Goal: Information Seeking & Learning: Learn about a topic

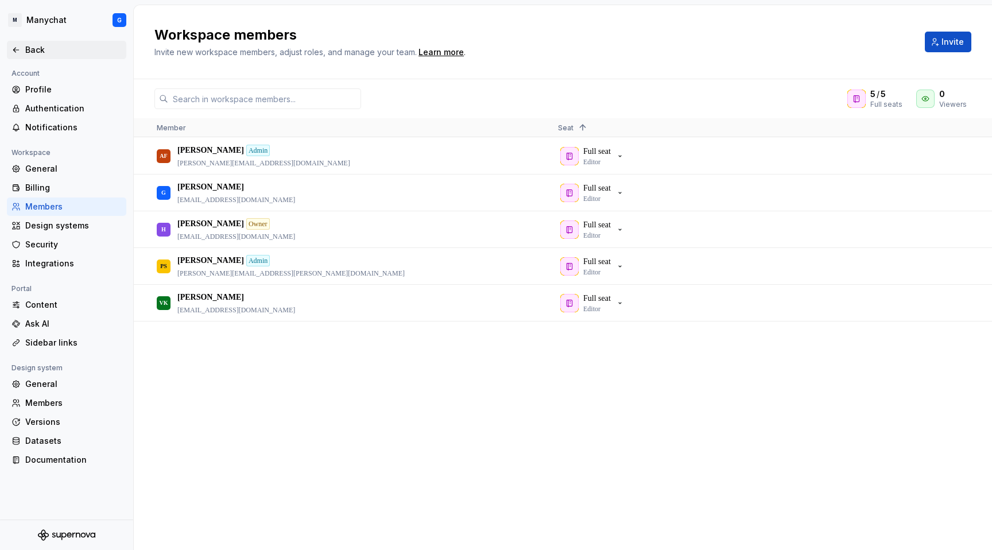
click at [20, 49] on icon at bounding box center [15, 49] width 9 height 9
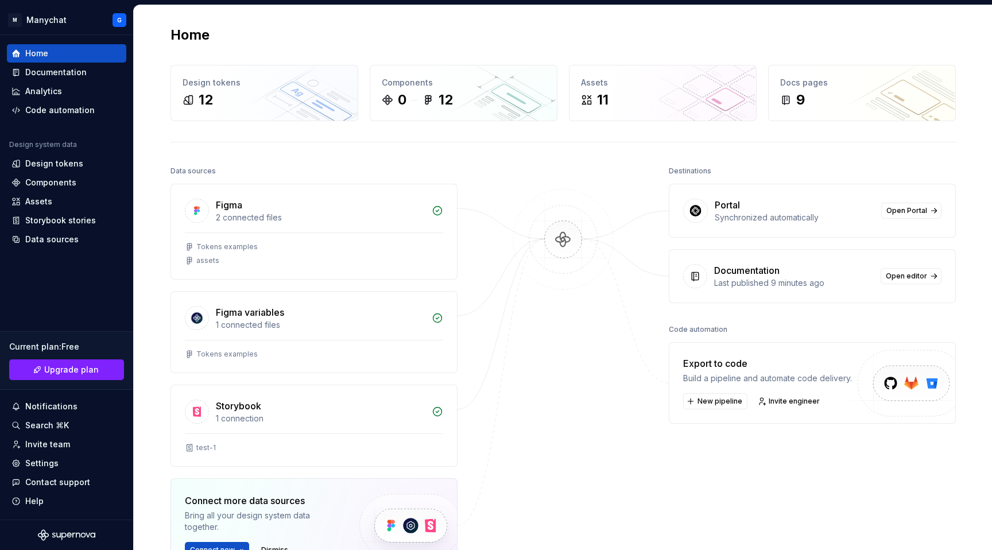
scroll to position [2, 0]
click at [355, 231] on div at bounding box center [314, 231] width 258 height 1
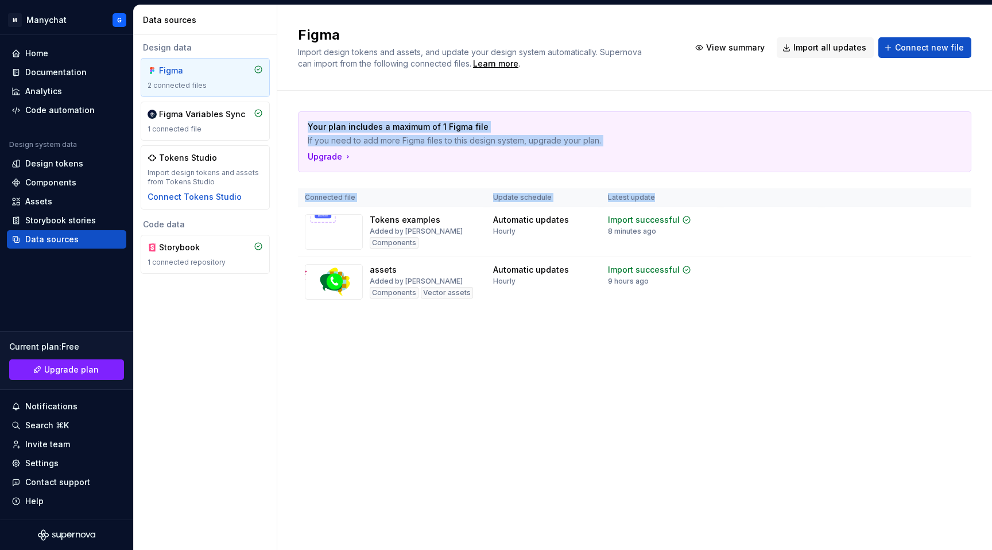
drag, startPoint x: 314, startPoint y: 100, endPoint x: 956, endPoint y: 193, distance: 649.0
click at [956, 193] on div "Your plan includes a maximum of 1 Figma file If you need to add more Figma file…" at bounding box center [634, 220] width 673 height 259
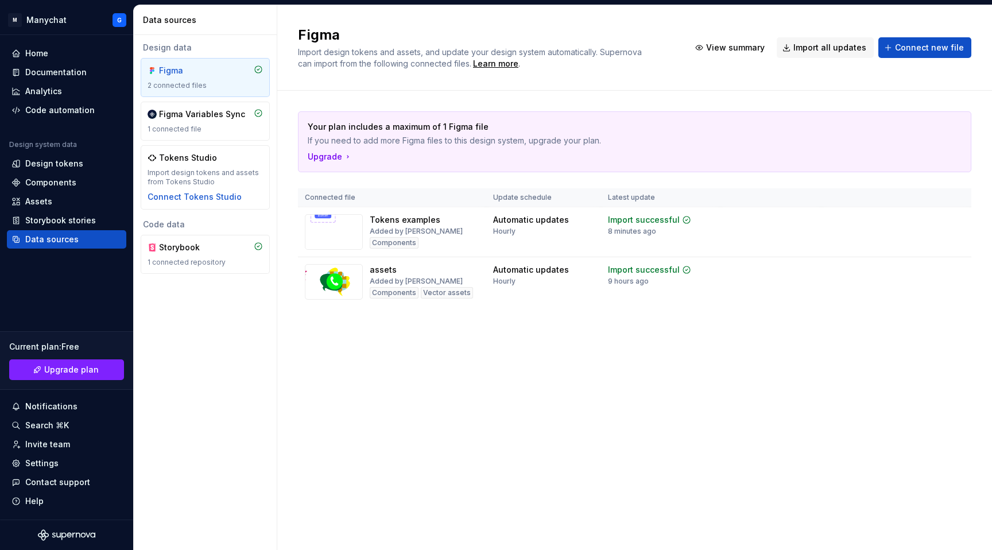
click at [867, 183] on div "Your plan includes a maximum of 1 Figma file If you need to add more Figma file…" at bounding box center [634, 208] width 673 height 195
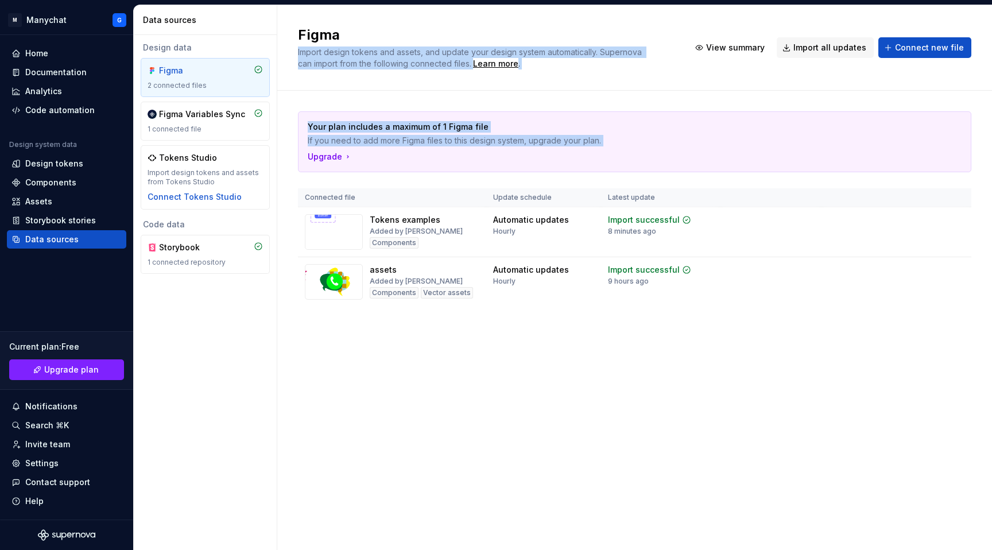
drag, startPoint x: 874, startPoint y: 184, endPoint x: 414, endPoint y: 40, distance: 481.1
click at [414, 40] on div "Figma Import design tokens and assets, and update your design system automatica…" at bounding box center [634, 277] width 715 height 545
click at [694, 24] on div "Figma Import design tokens and assets, and update your design system automatica…" at bounding box center [634, 48] width 715 height 86
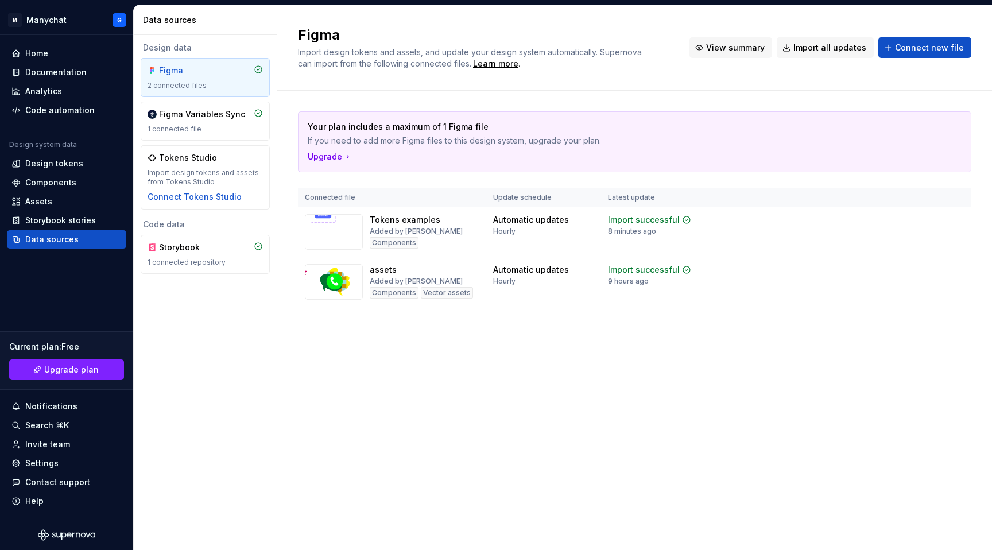
click at [739, 51] on span "View summary" at bounding box center [735, 47] width 59 height 11
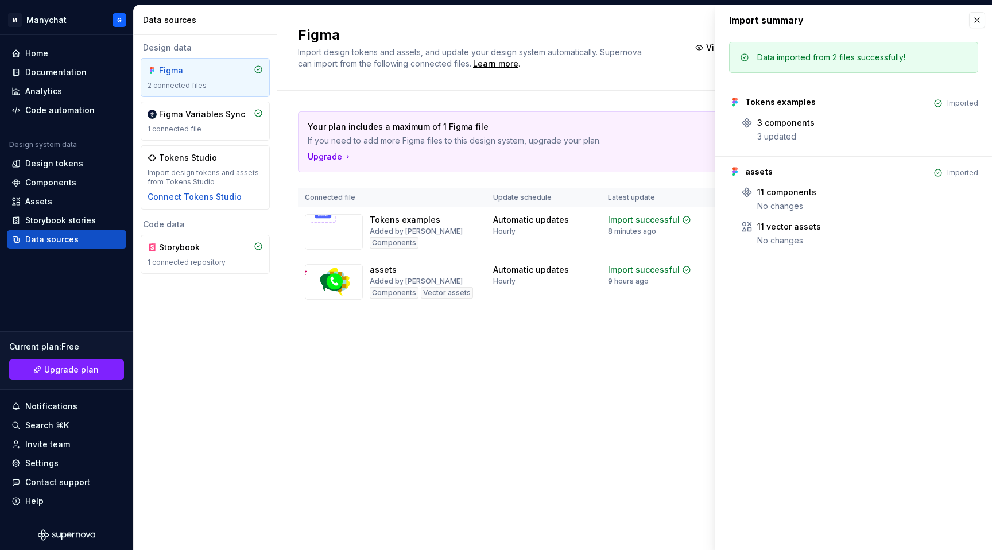
click at [635, 26] on h2 "Figma" at bounding box center [487, 35] width 378 height 18
click at [978, 19] on button "button" at bounding box center [977, 20] width 16 height 16
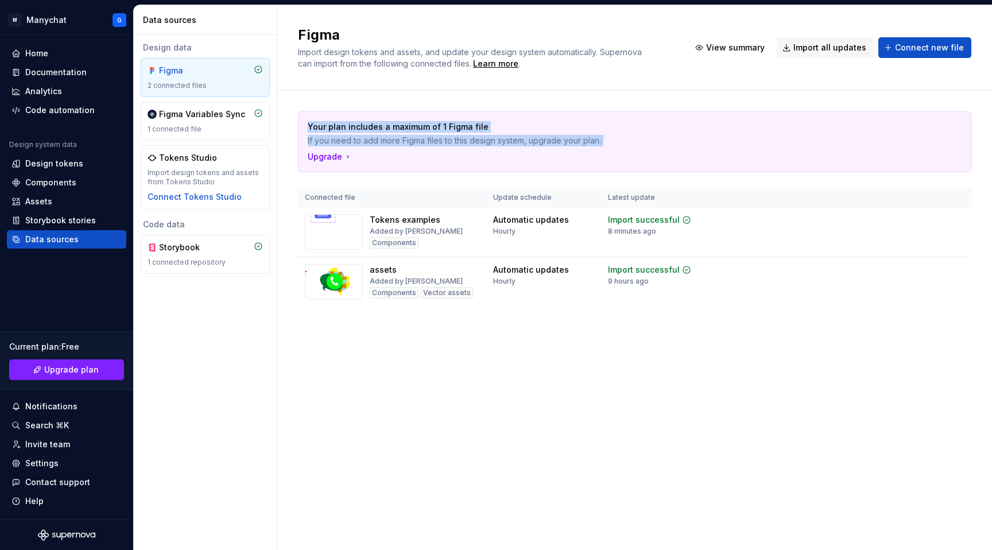
drag, startPoint x: 311, startPoint y: 98, endPoint x: 383, endPoint y: 161, distance: 96.8
click at [385, 162] on div "Your plan includes a maximum of 1 Figma file If you need to add more Figma file…" at bounding box center [634, 220] width 673 height 259
click at [29, 50] on div "Home" at bounding box center [36, 53] width 23 height 11
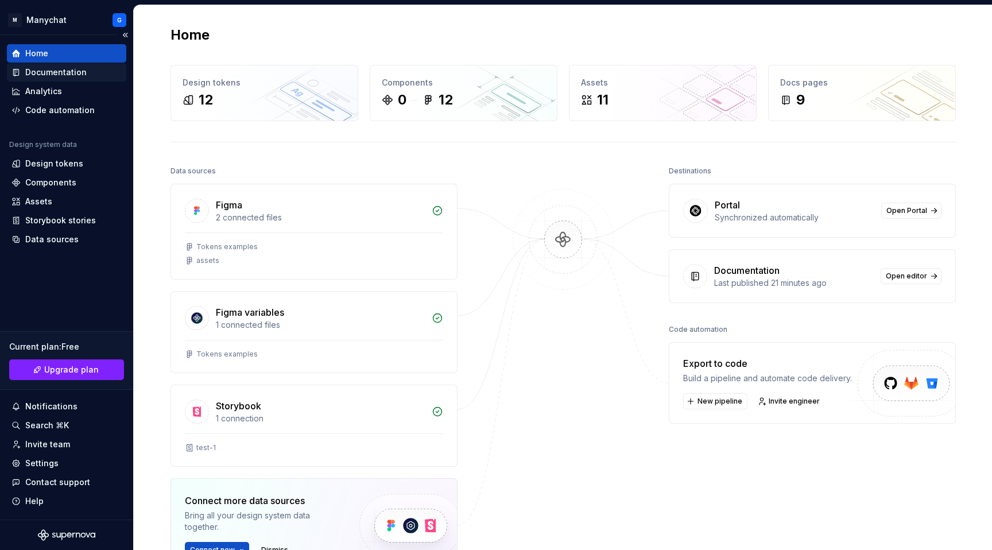
click at [75, 69] on div "Documentation" at bounding box center [55, 72] width 61 height 11
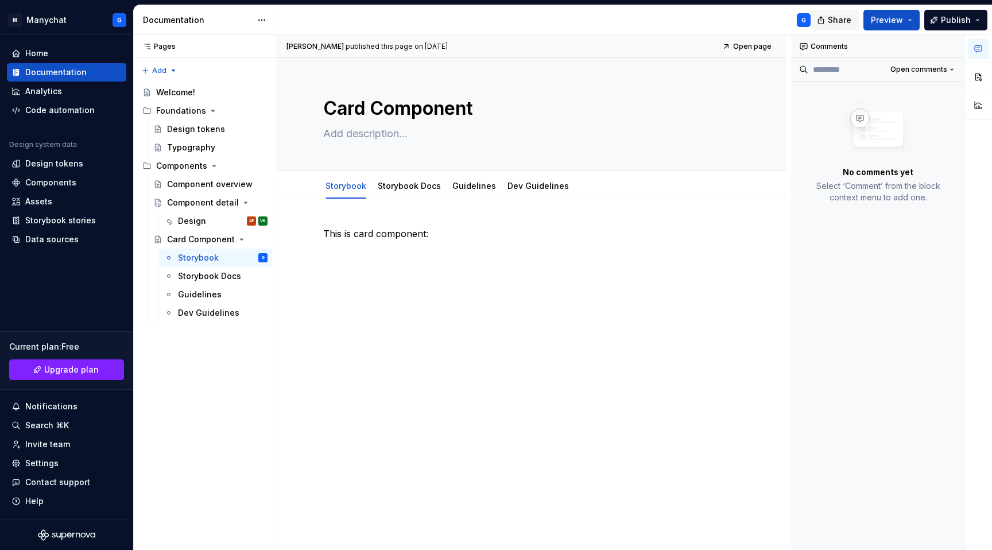
click at [839, 20] on span "Share" at bounding box center [840, 19] width 24 height 11
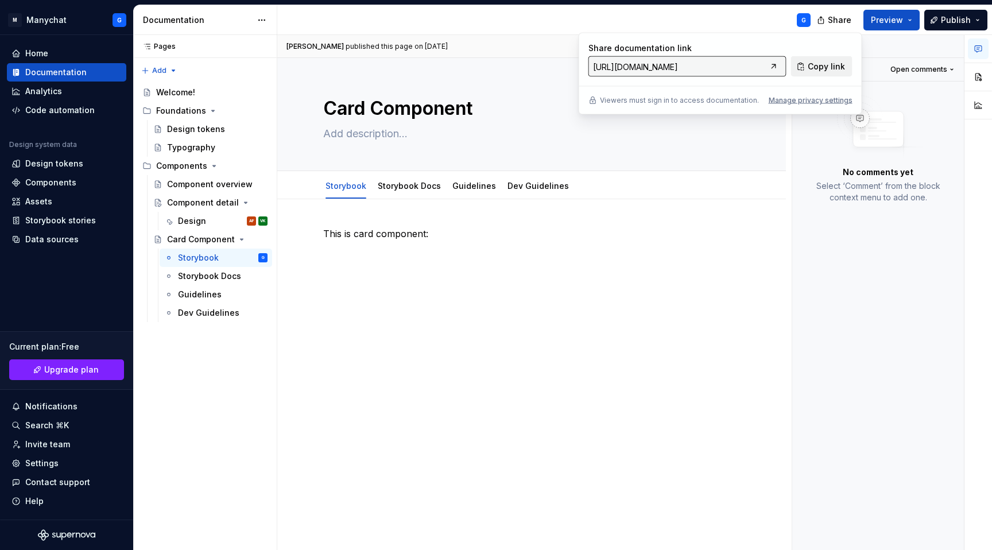
click at [806, 66] on button "Copy link" at bounding box center [821, 66] width 61 height 21
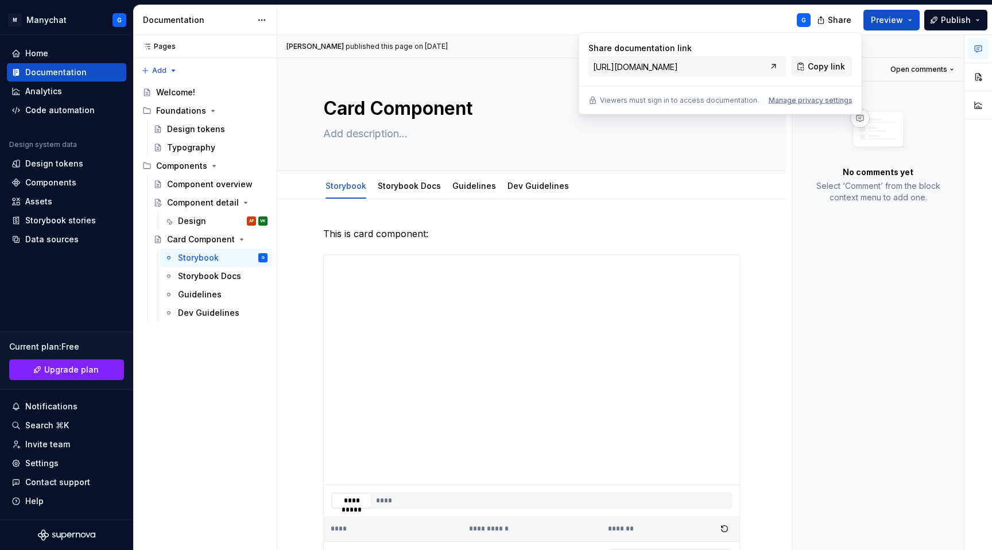
type textarea "*"
click at [45, 54] on div "Home" at bounding box center [36, 53] width 23 height 11
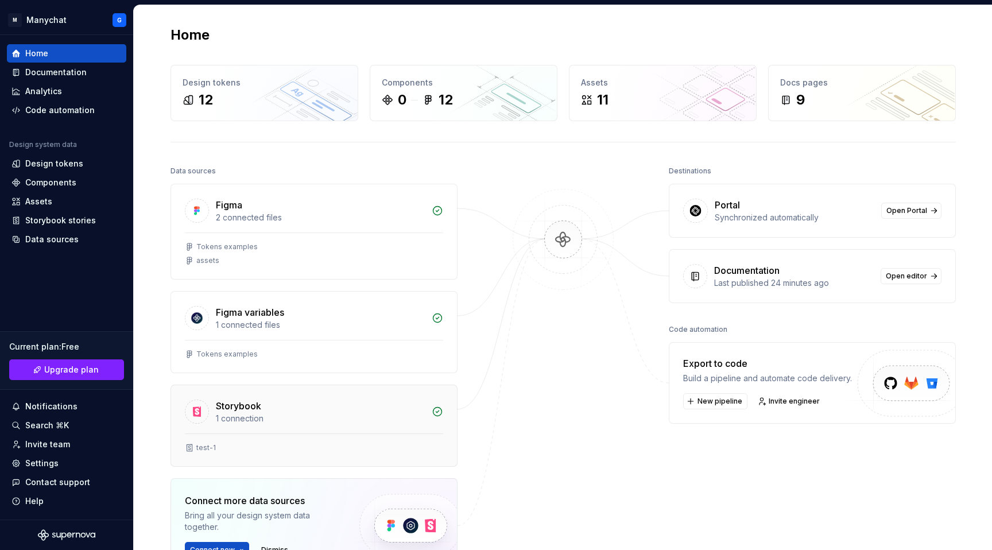
click at [253, 420] on div "1 connection" at bounding box center [320, 418] width 209 height 11
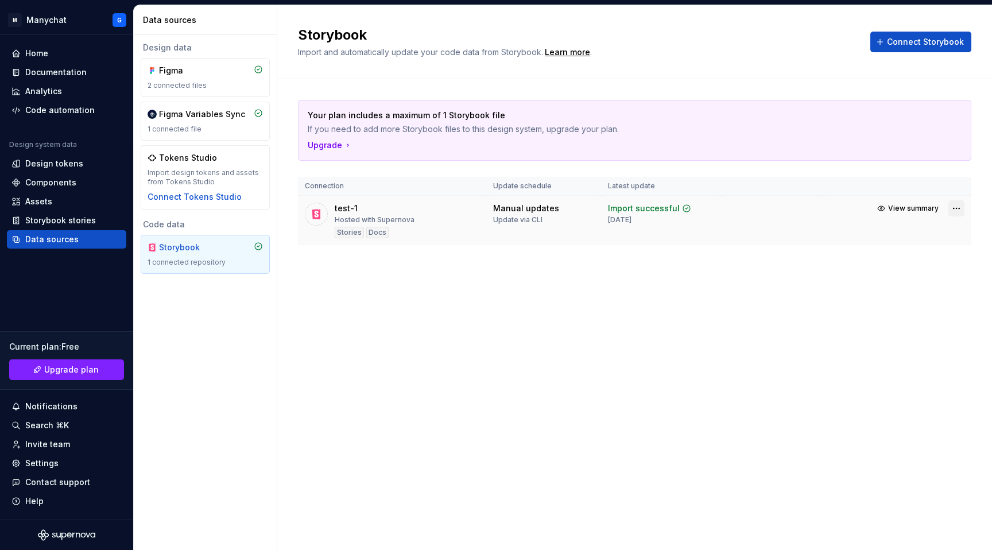
click at [957, 207] on html "M Manychat G Home Documentation Analytics Code automation Design system data De…" at bounding box center [496, 275] width 992 height 550
click at [915, 247] on link "Open Storybook" at bounding box center [916, 248] width 86 height 11
click at [917, 204] on span "View summary" at bounding box center [913, 208] width 51 height 9
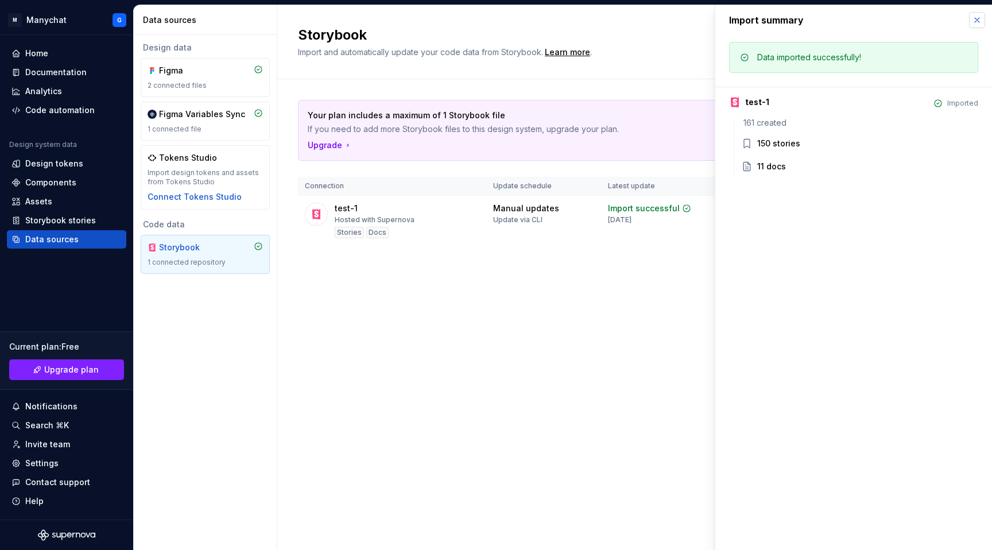
click at [978, 23] on button "button" at bounding box center [977, 20] width 16 height 16
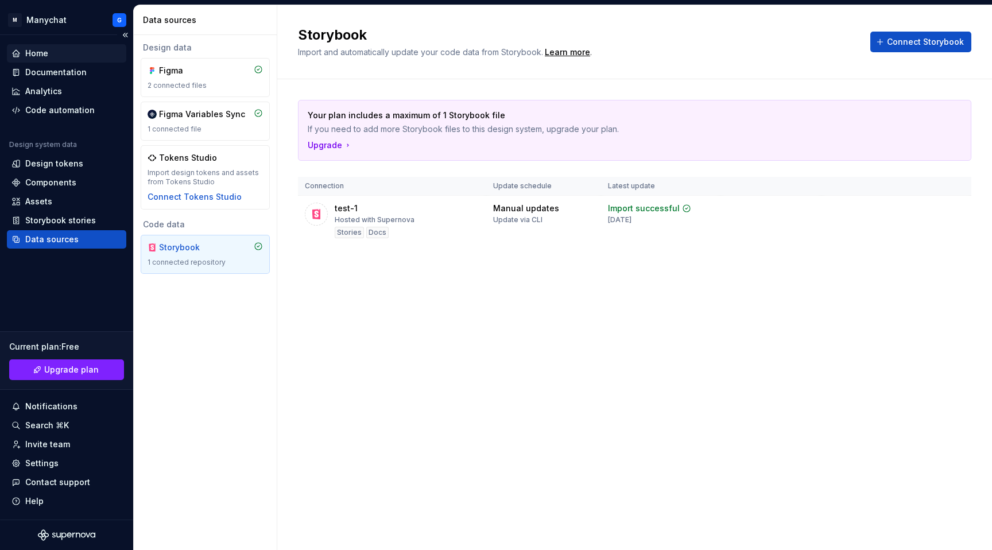
click at [34, 56] on div "Home" at bounding box center [36, 53] width 23 height 11
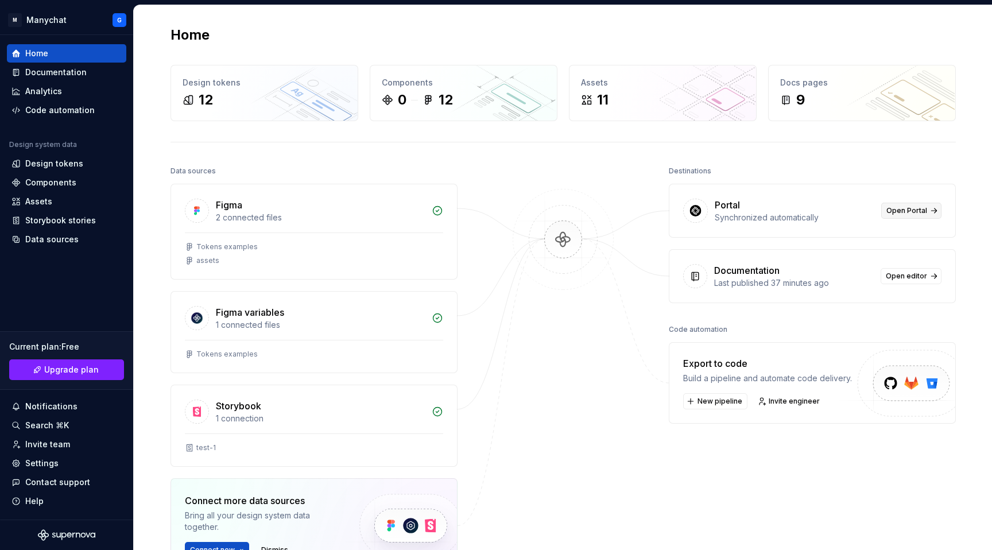
click at [898, 214] on span "Open Portal" at bounding box center [906, 210] width 41 height 9
